Goal: Obtain resource: Obtain resource

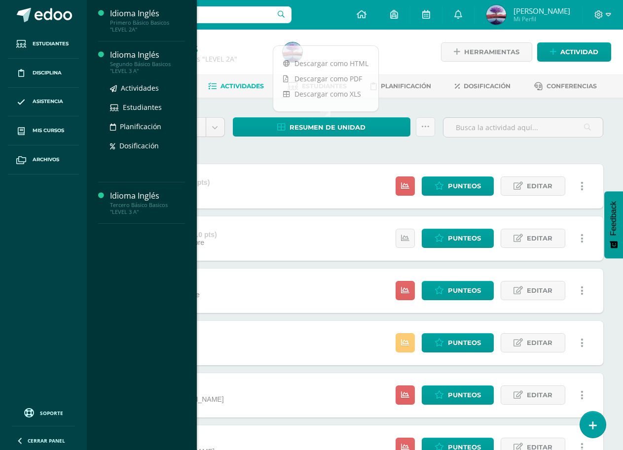
click at [137, 66] on div "Segundo Básico Basicos "LEVEL 3 A"" at bounding box center [147, 68] width 75 height 14
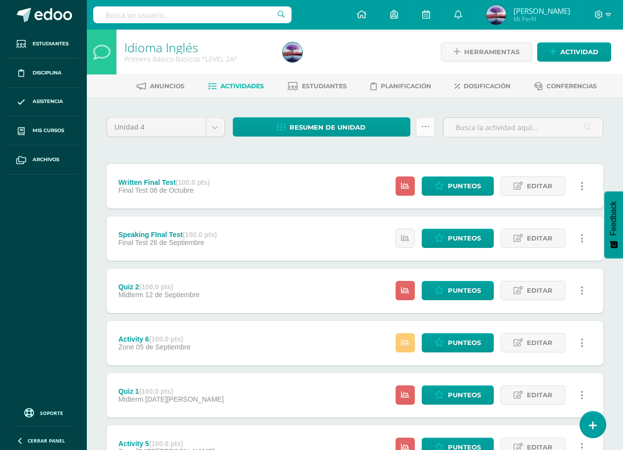
click at [428, 130] on icon at bounding box center [425, 127] width 8 height 8
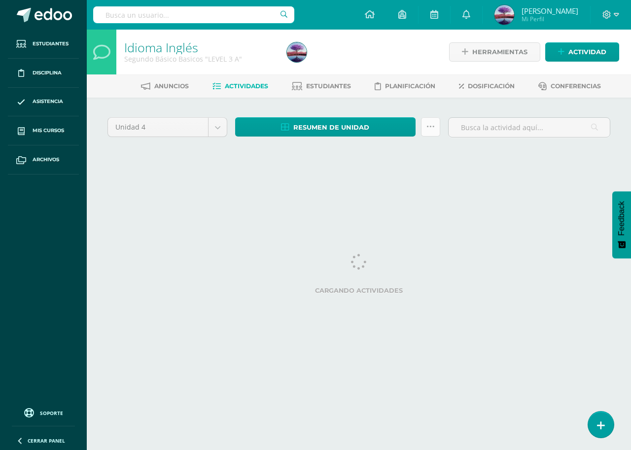
click at [434, 132] on link at bounding box center [430, 126] width 19 height 19
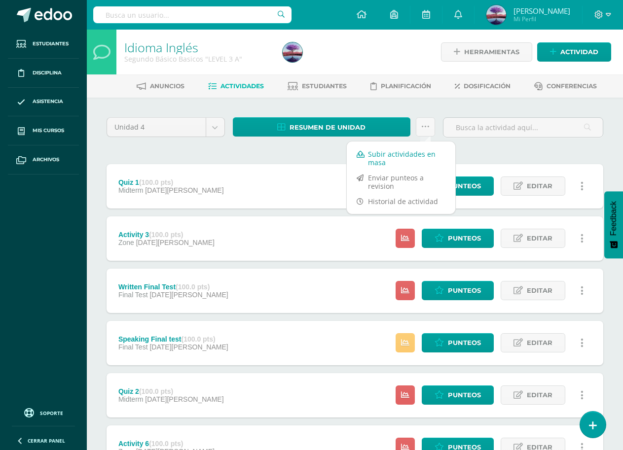
click at [406, 158] on link "Subir actividades en masa" at bounding box center [401, 159] width 109 height 24
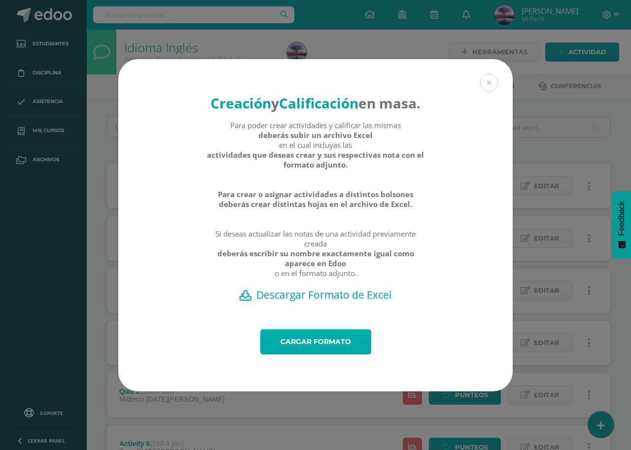
click at [297, 353] on link "Cargar formato" at bounding box center [315, 342] width 111 height 25
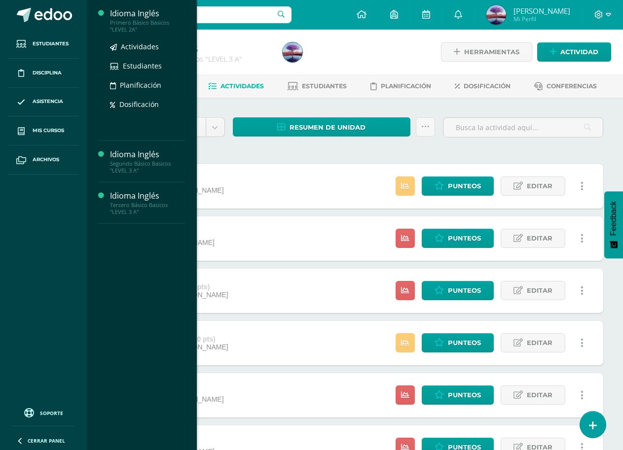
click at [130, 22] on div "Primero Básico Basicos "LEVEL 2A"" at bounding box center [147, 26] width 75 height 14
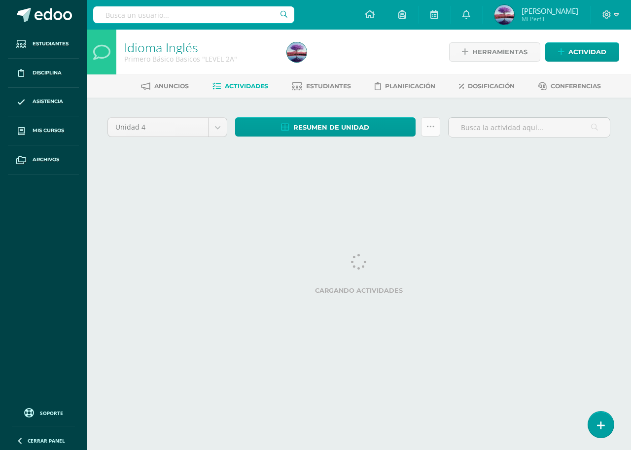
click at [436, 130] on link at bounding box center [430, 126] width 19 height 19
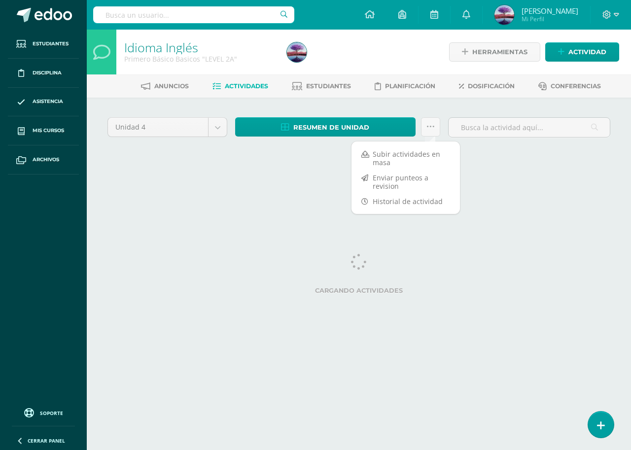
click at [396, 157] on link "Subir actividades en masa" at bounding box center [406, 159] width 109 height 24
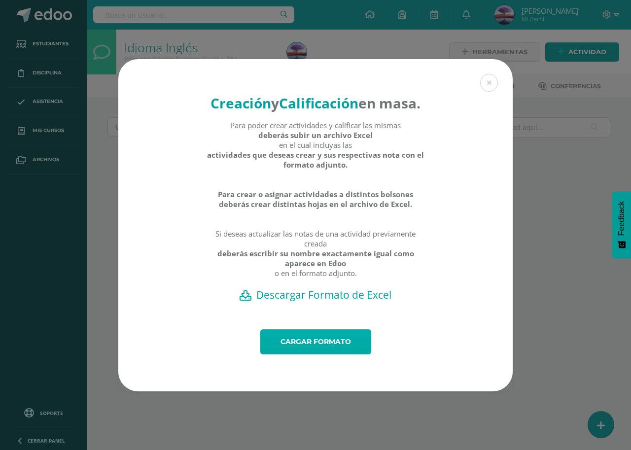
click at [327, 350] on link "Cargar formato" at bounding box center [315, 342] width 111 height 25
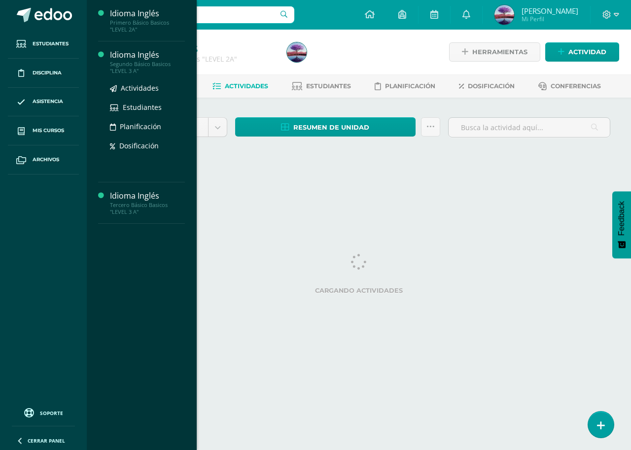
click at [139, 64] on div "Segundo Básico Basicos "LEVEL 3 A"" at bounding box center [147, 68] width 75 height 14
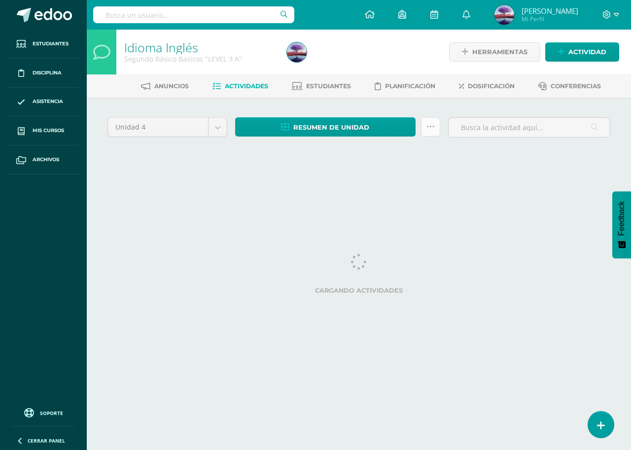
click at [436, 124] on link at bounding box center [430, 126] width 19 height 19
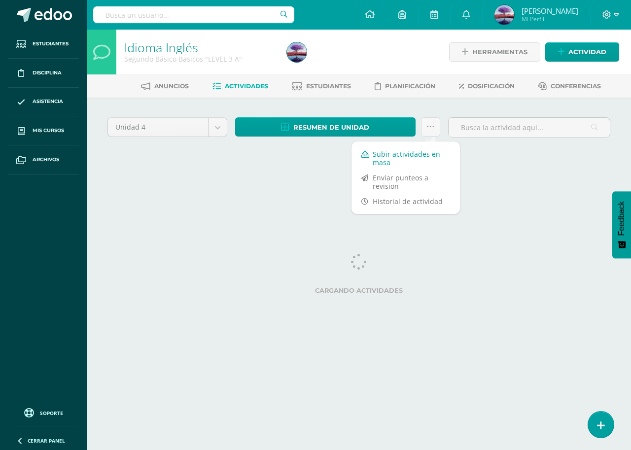
click at [386, 154] on link "Subir actividades en masa" at bounding box center [406, 159] width 109 height 24
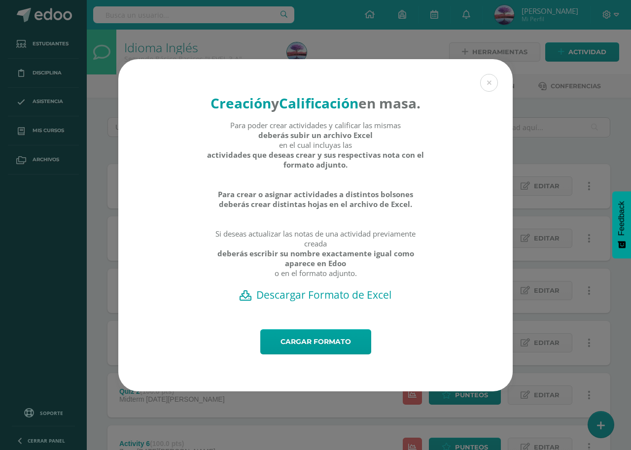
click at [486, 74] on button at bounding box center [490, 83] width 18 height 18
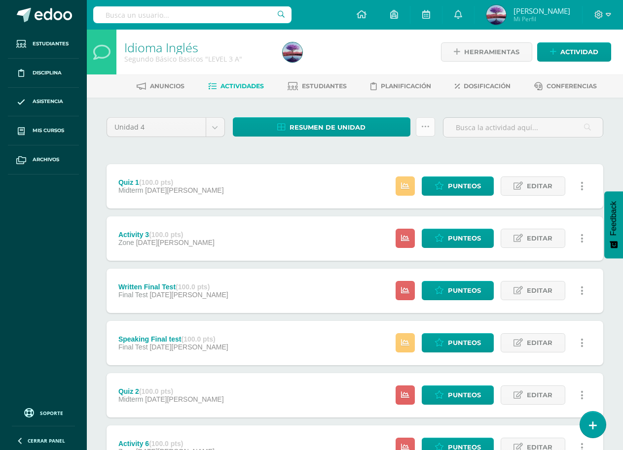
click at [429, 124] on icon at bounding box center [425, 127] width 8 height 8
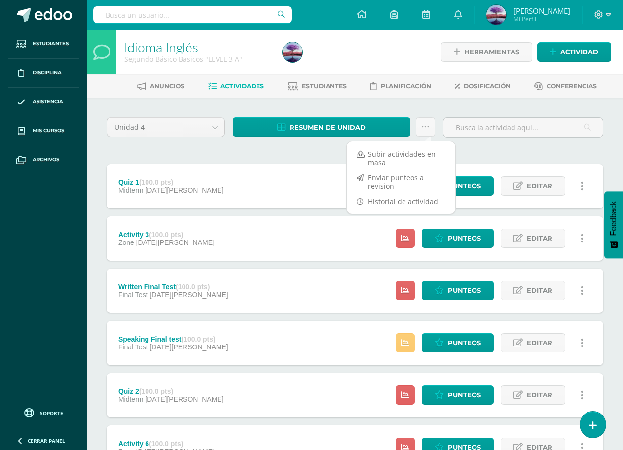
click at [372, 146] on div "Subir actividades en masa Enviar punteos a revision Historial de actividad" at bounding box center [401, 178] width 110 height 74
click at [375, 151] on link "Subir actividades en masa" at bounding box center [401, 159] width 109 height 24
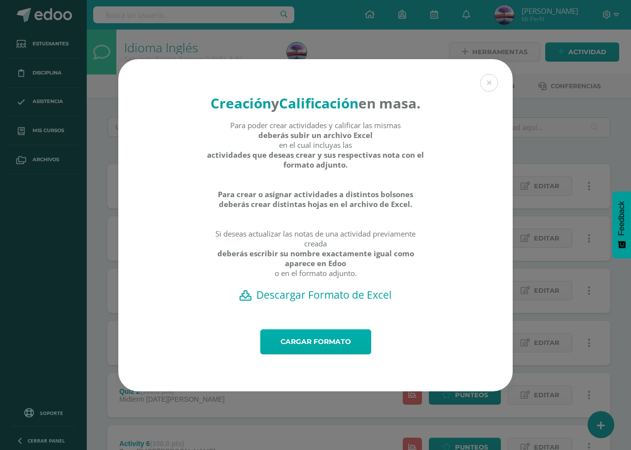
click at [322, 350] on link "Cargar formato" at bounding box center [315, 342] width 111 height 25
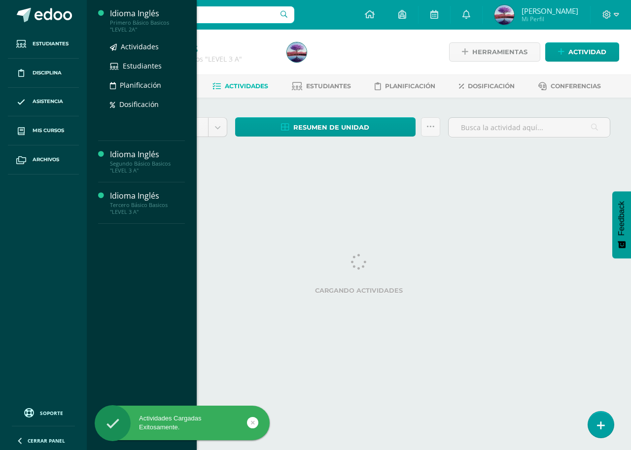
click at [130, 30] on div "Primero Básico Basicos "LEVEL 2A"" at bounding box center [147, 26] width 75 height 14
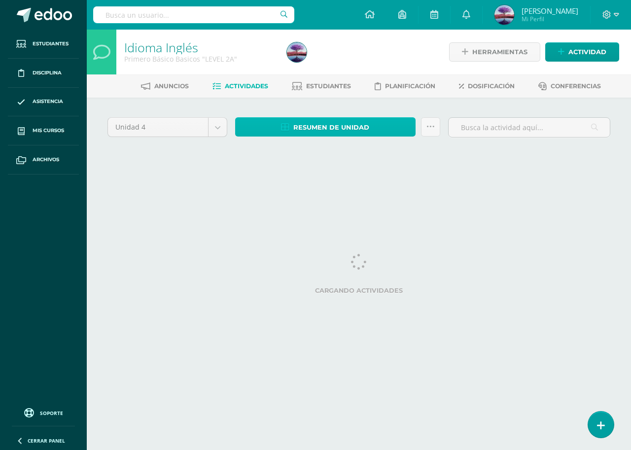
click at [391, 132] on link "Resumen de unidad" at bounding box center [325, 126] width 181 height 19
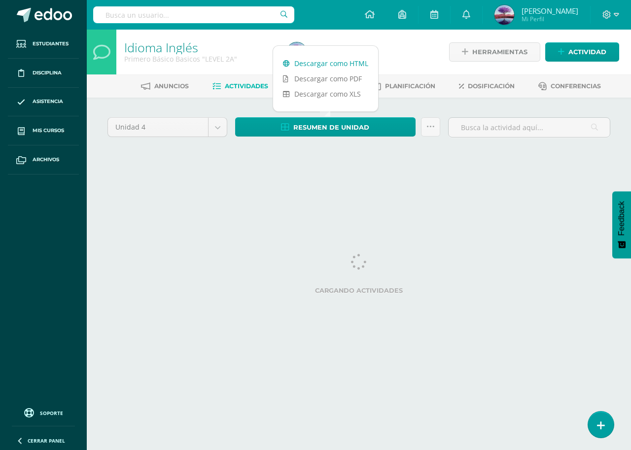
click at [317, 63] on link "Descargar como HTML" at bounding box center [325, 63] width 105 height 15
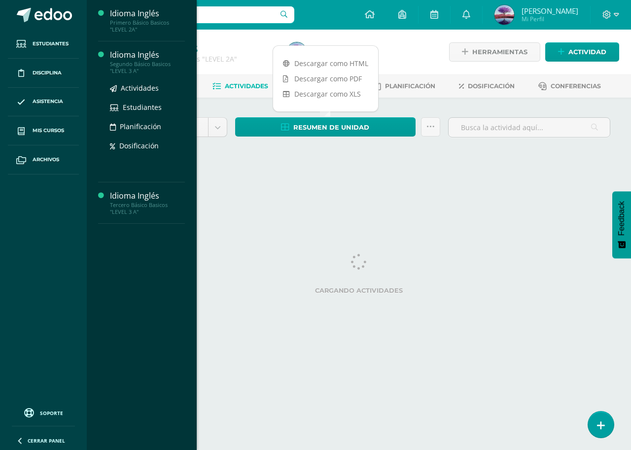
click at [144, 66] on div "Segundo Básico Basicos "LEVEL 3 A"" at bounding box center [147, 68] width 75 height 14
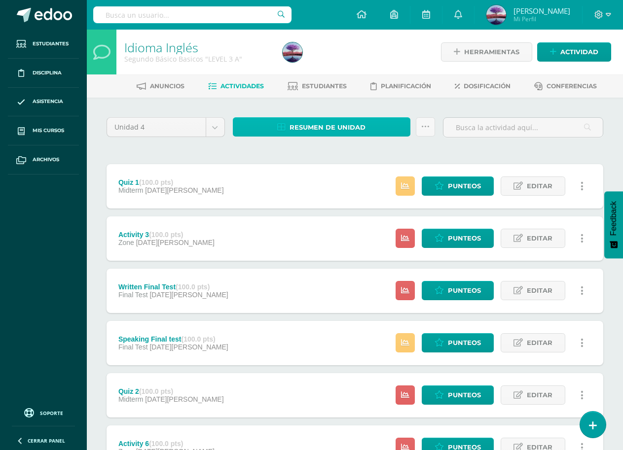
click at [306, 127] on span "Resumen de unidad" at bounding box center [328, 127] width 76 height 18
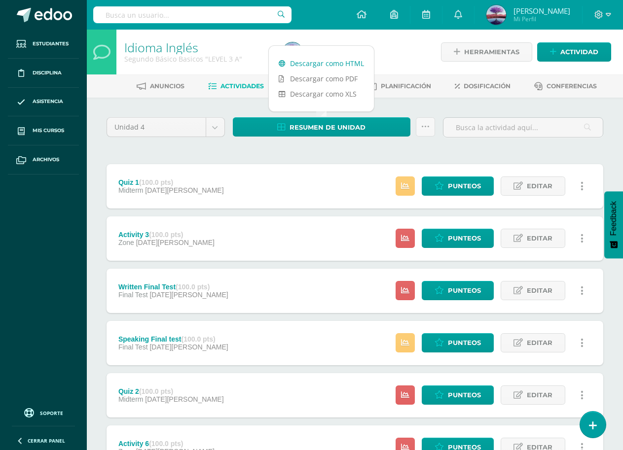
click at [323, 67] on link "Descargar como HTML" at bounding box center [321, 63] width 105 height 15
click at [424, 126] on icon at bounding box center [425, 127] width 8 height 8
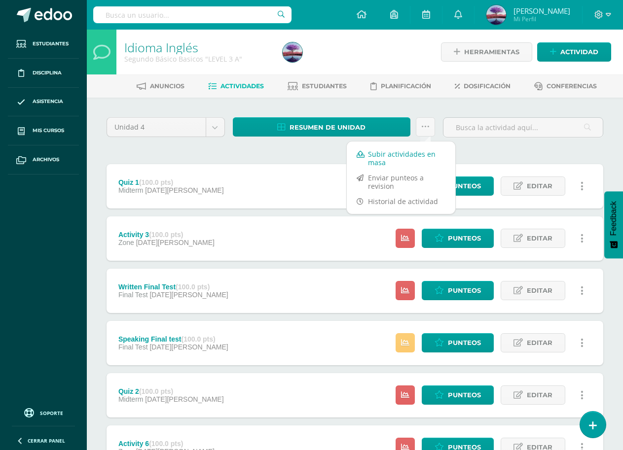
click at [370, 153] on link "Subir actividades en masa" at bounding box center [401, 159] width 109 height 24
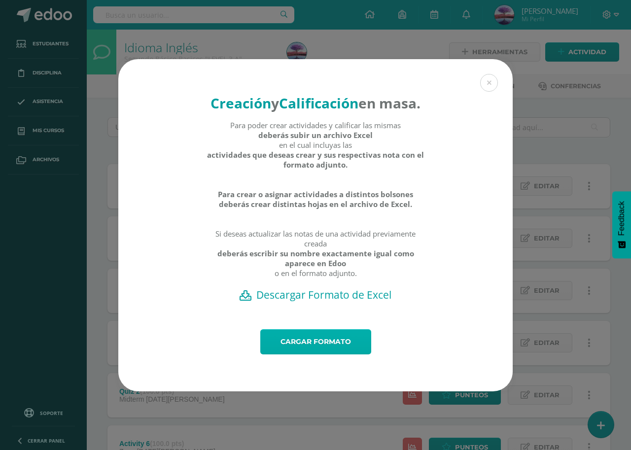
click at [303, 350] on link "Cargar formato" at bounding box center [315, 342] width 111 height 25
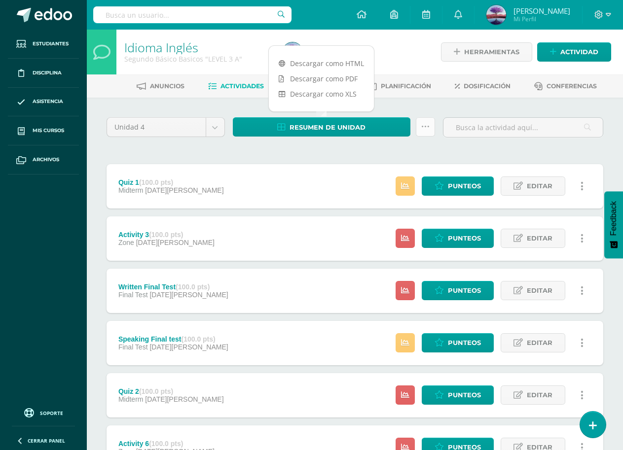
click at [425, 123] on icon at bounding box center [425, 127] width 8 height 8
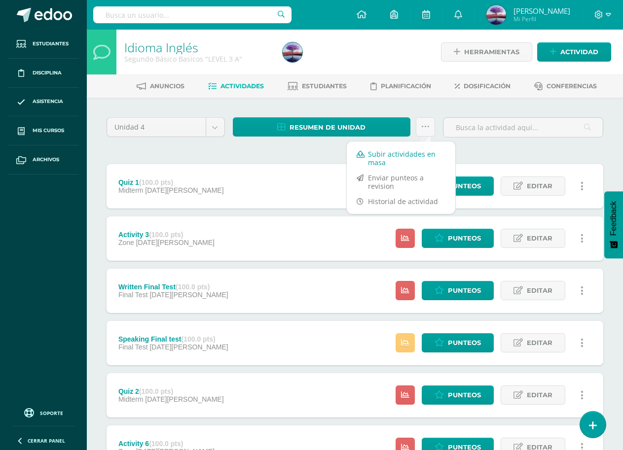
click at [395, 155] on link "Subir actividades en masa" at bounding box center [401, 159] width 109 height 24
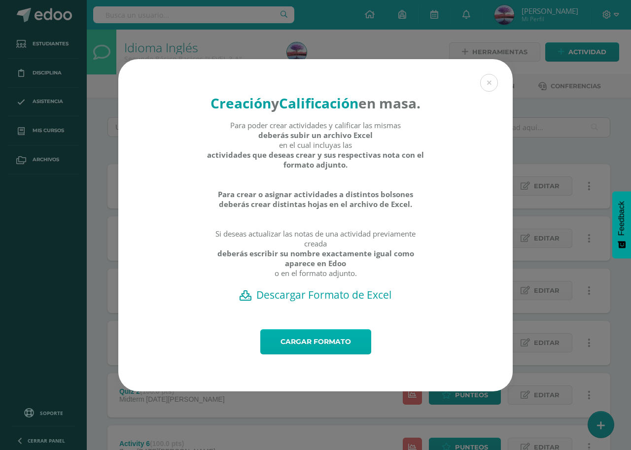
click at [306, 350] on link "Cargar formato" at bounding box center [315, 342] width 111 height 25
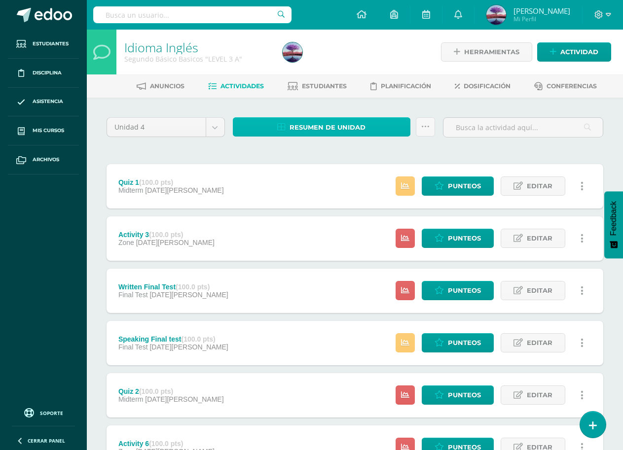
click at [358, 131] on span "Resumen de unidad" at bounding box center [328, 127] width 76 height 18
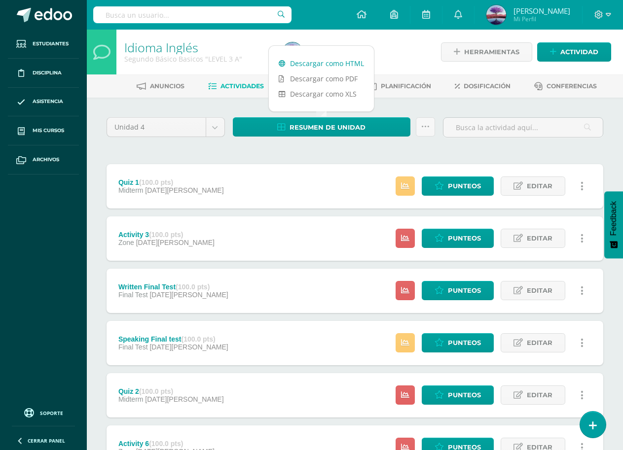
click at [328, 66] on link "Descargar como HTML" at bounding box center [321, 63] width 105 height 15
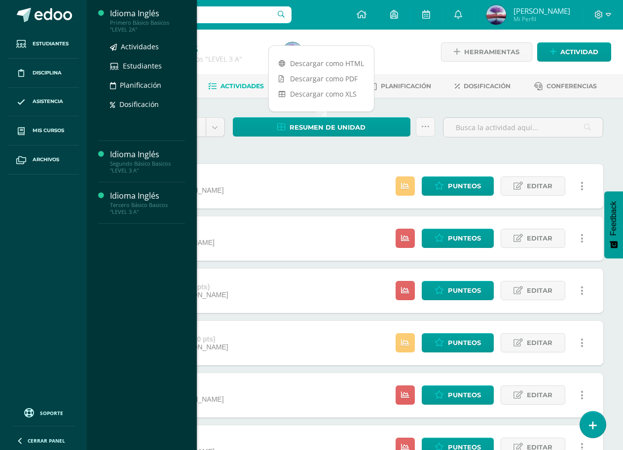
click at [120, 29] on div "Primero Básico Basicos "LEVEL 2A"" at bounding box center [147, 26] width 75 height 14
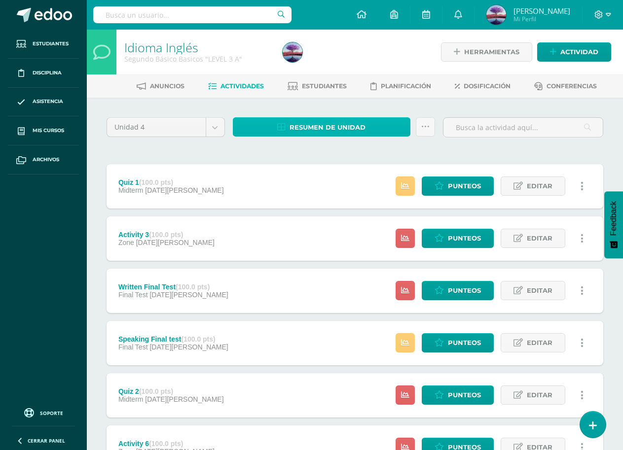
click at [331, 133] on span "Resumen de unidad" at bounding box center [328, 127] width 76 height 18
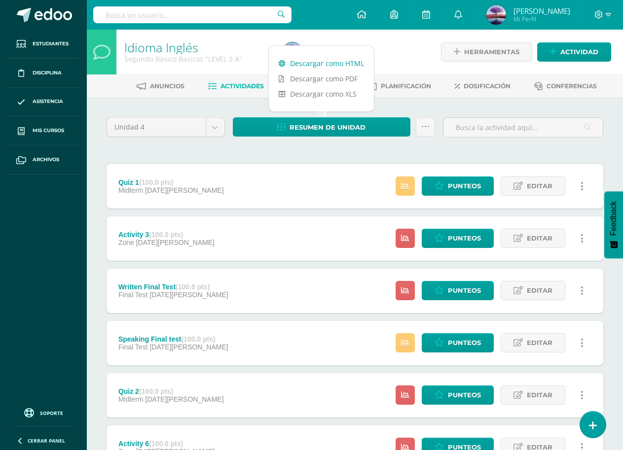
click at [315, 66] on link "Descargar como HTML" at bounding box center [321, 63] width 105 height 15
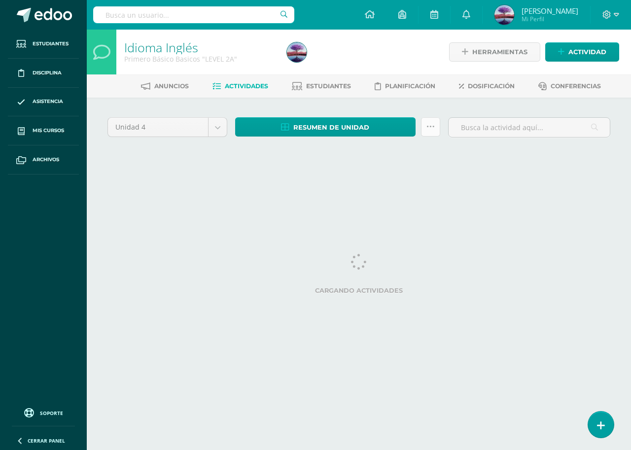
click at [427, 125] on icon at bounding box center [431, 127] width 8 height 8
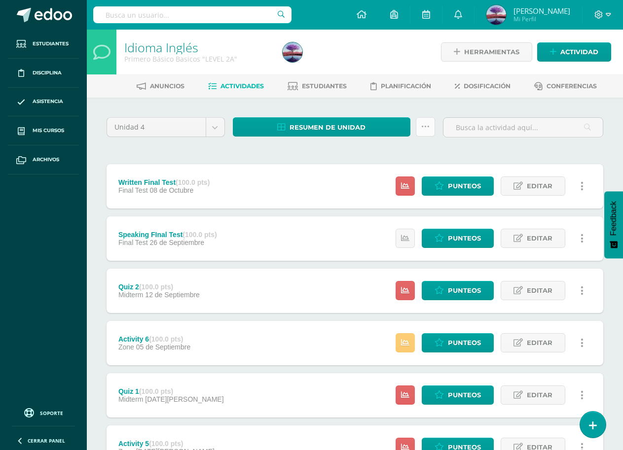
click at [430, 131] on link at bounding box center [425, 126] width 19 height 19
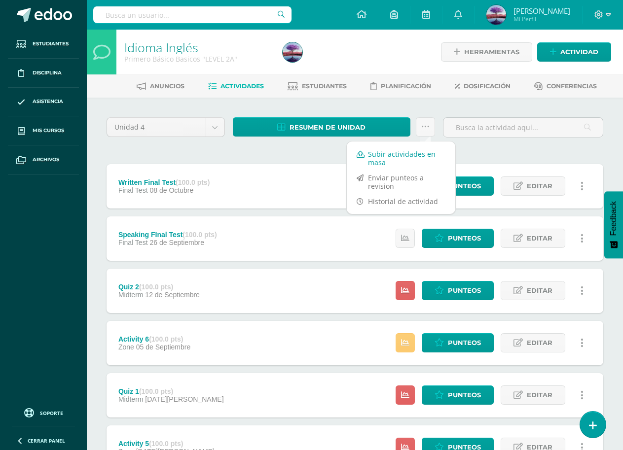
click at [400, 155] on link "Subir actividades en masa" at bounding box center [401, 159] width 109 height 24
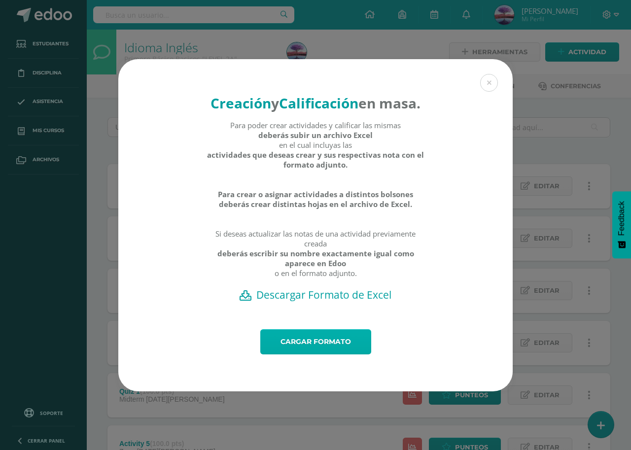
click at [299, 347] on link "Cargar formato" at bounding box center [315, 342] width 111 height 25
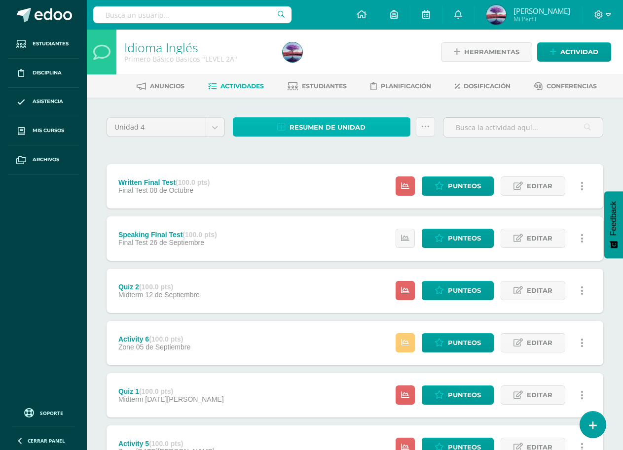
click at [394, 124] on link "Resumen de unidad" at bounding box center [322, 126] width 178 height 19
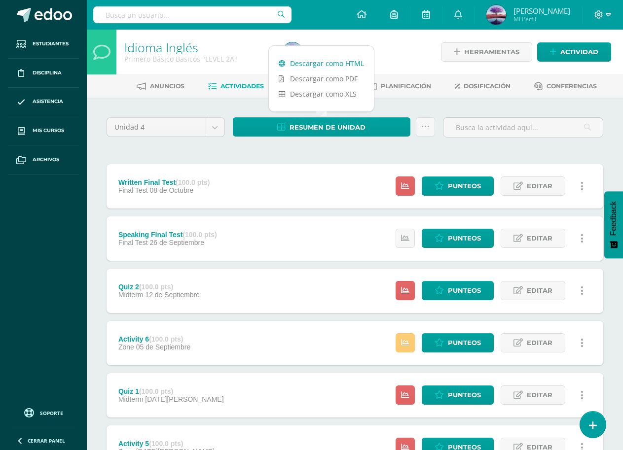
click at [331, 62] on link "Descargar como HTML" at bounding box center [321, 63] width 105 height 15
